Goal: Navigation & Orientation: Find specific page/section

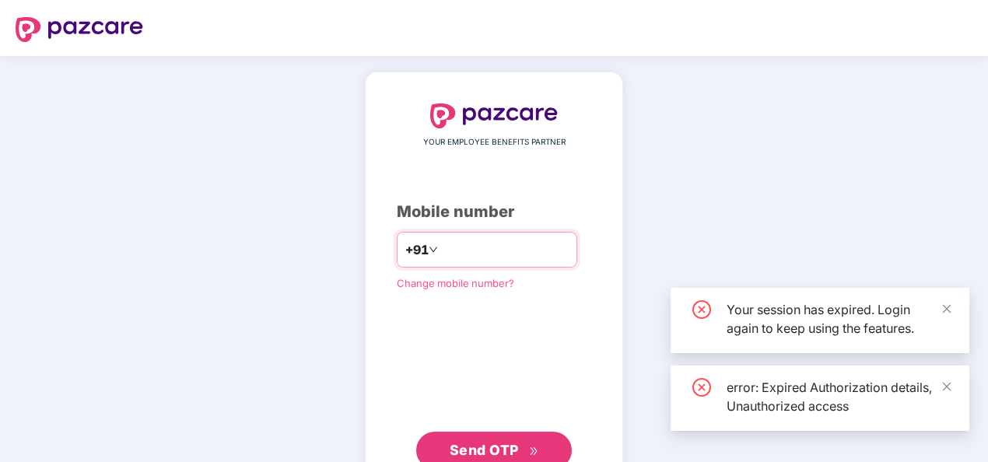
click at [516, 254] on input "number" at bounding box center [505, 249] width 128 height 25
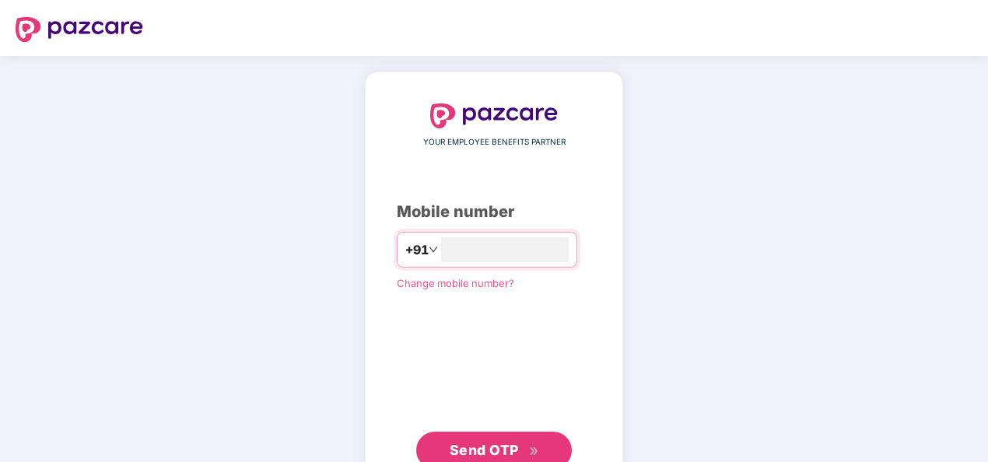
type input "**********"
click at [490, 440] on span "Send OTP" at bounding box center [494, 451] width 89 height 22
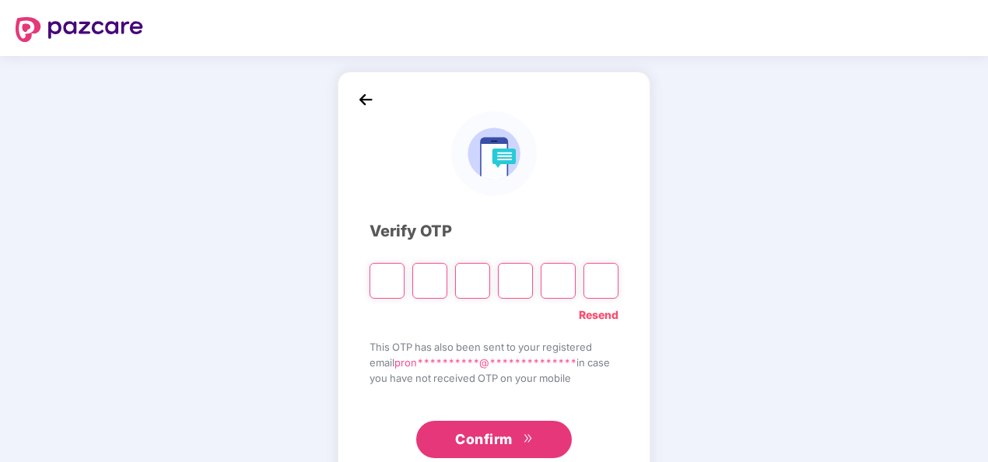
click at [389, 271] on input "Please enter verification code. Digit 1" at bounding box center [387, 281] width 35 height 36
paste input "*"
type input "*"
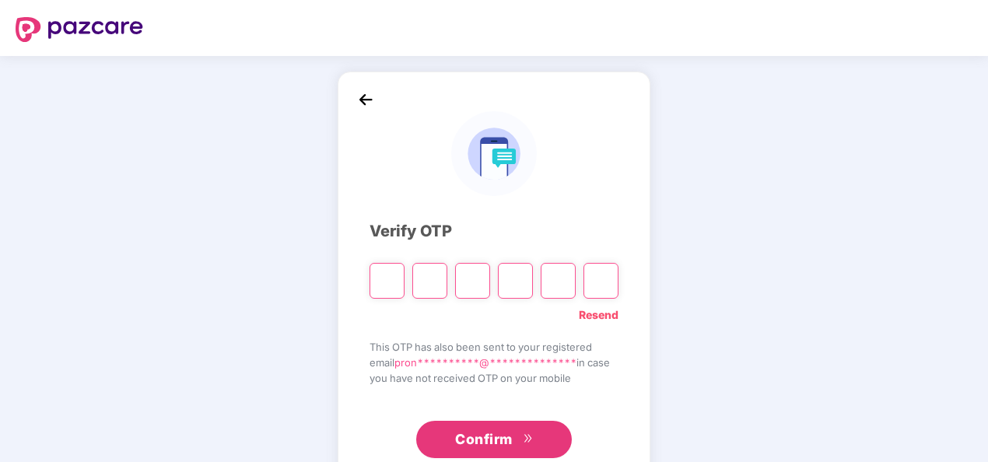
type input "*"
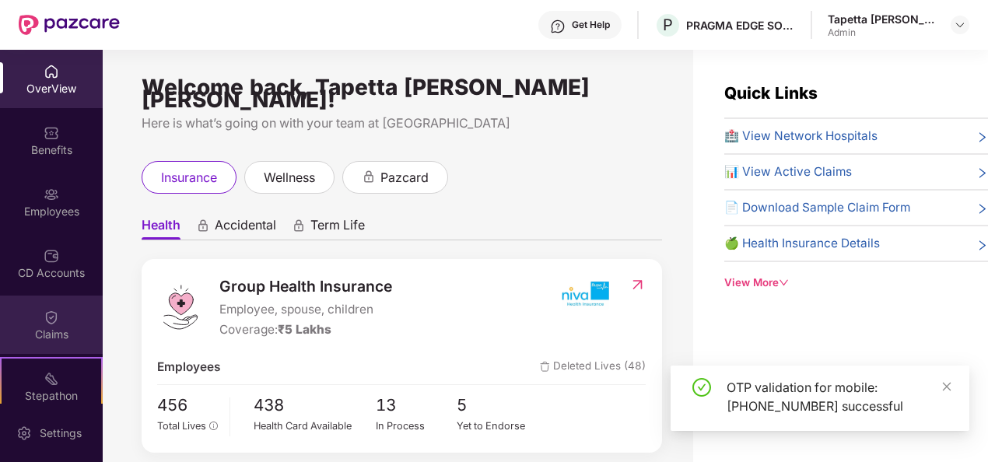
click at [44, 310] on img at bounding box center [52, 318] width 16 height 16
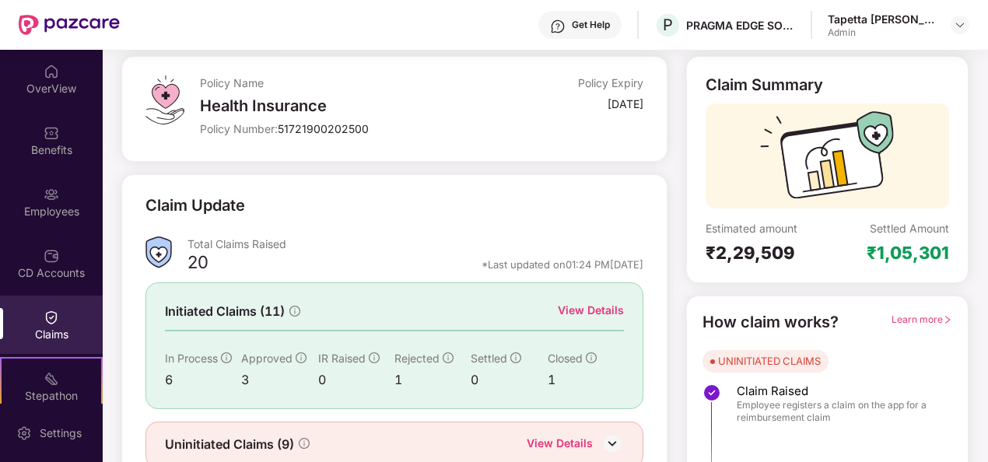
scroll to position [146, 0]
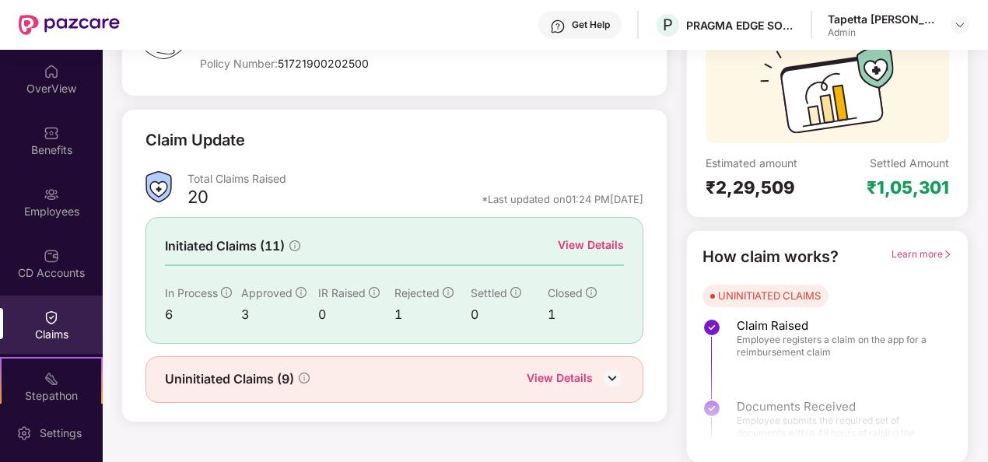
click at [578, 242] on div "View Details" at bounding box center [591, 245] width 66 height 17
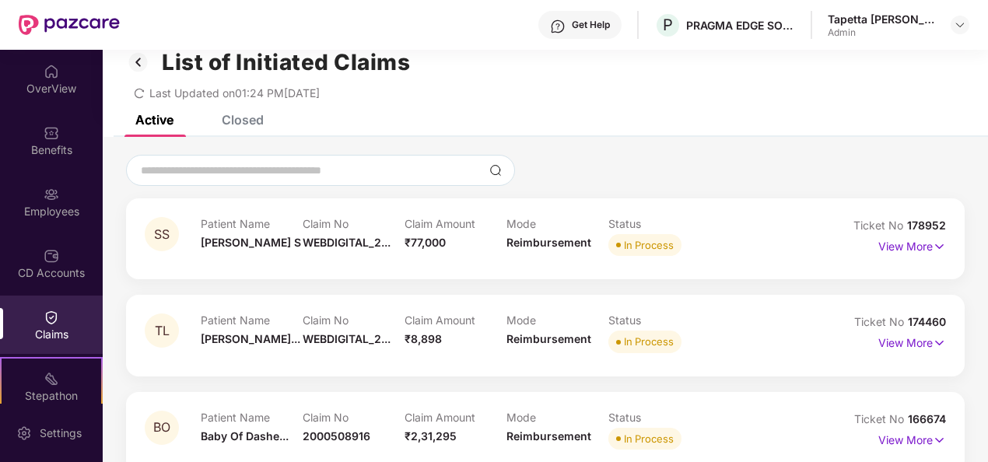
scroll to position [0, 0]
